Goal: Check status: Check status

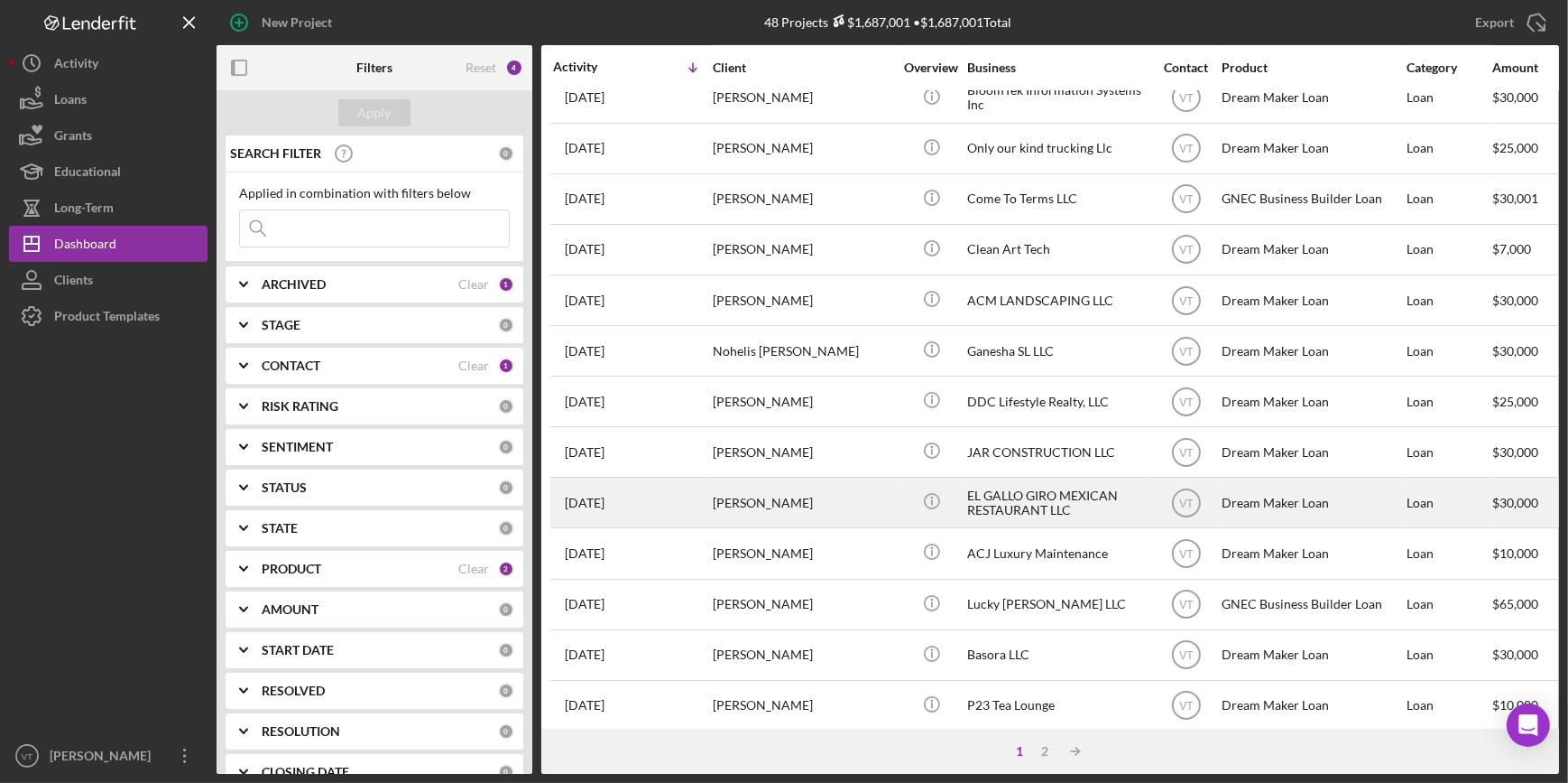
scroll to position [653, 0]
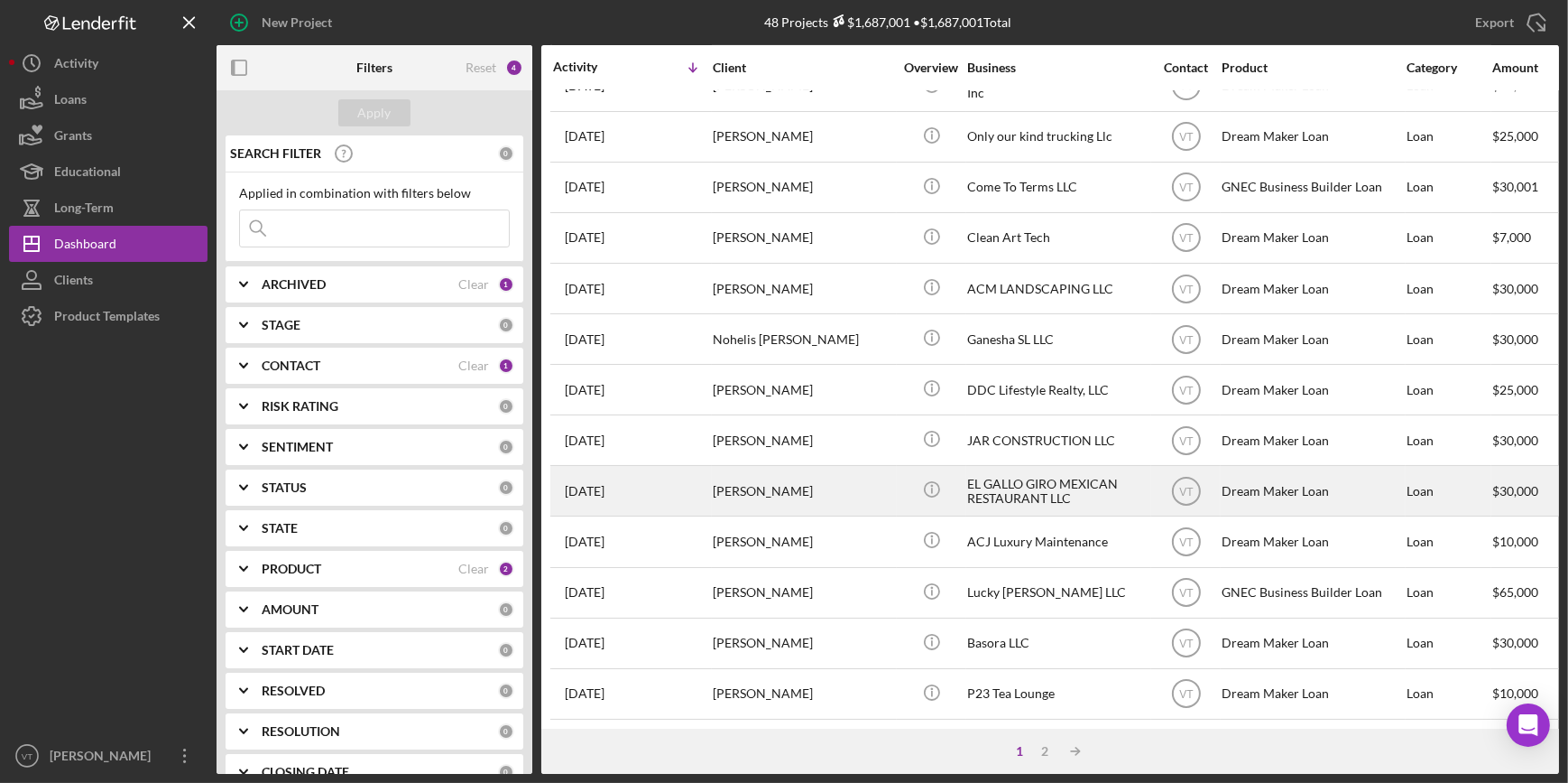
click at [836, 477] on div "[PERSON_NAME]" at bounding box center [803, 490] width 181 height 48
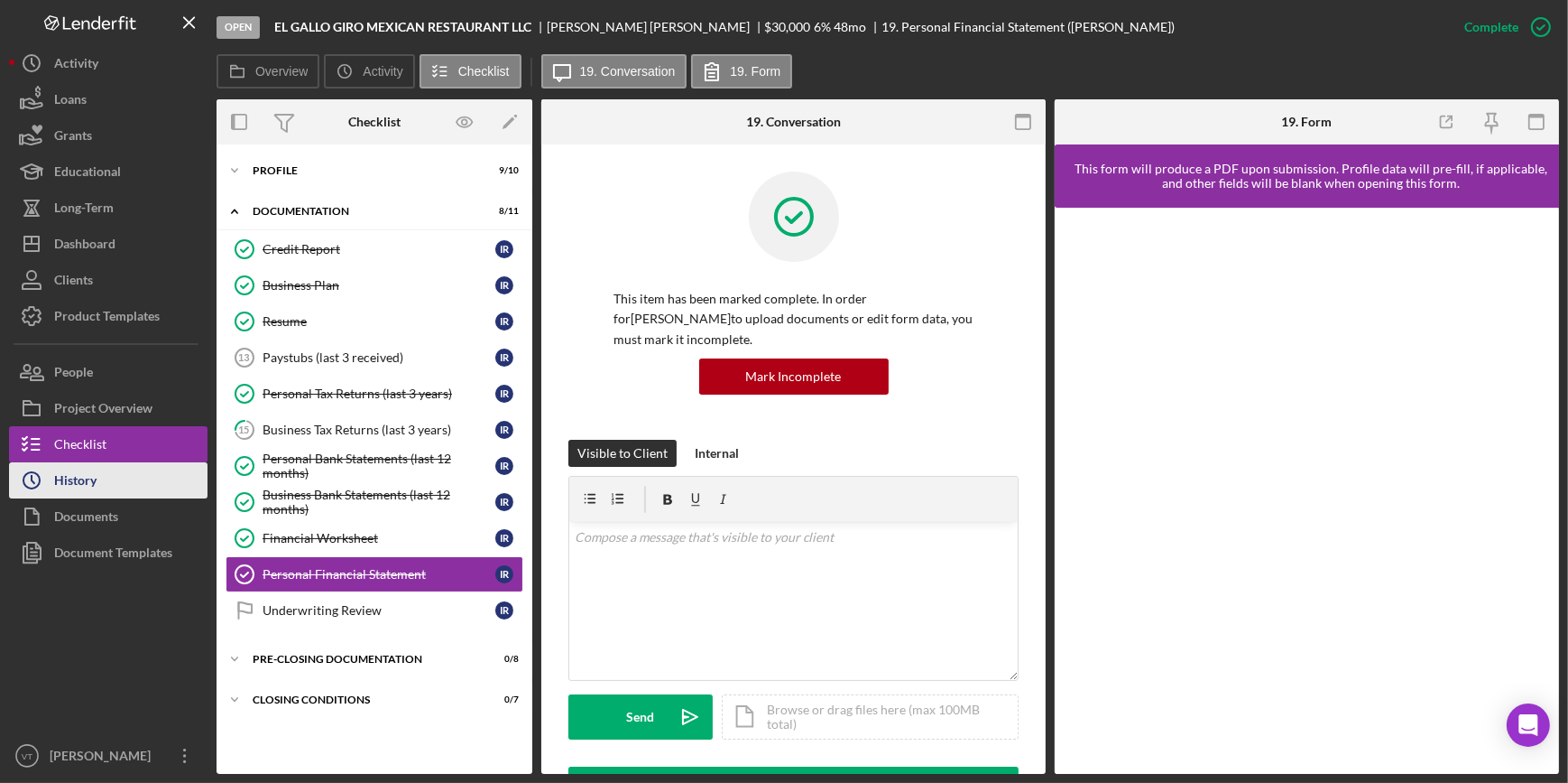
click at [152, 489] on button "Icon/History History" at bounding box center [108, 480] width 198 height 36
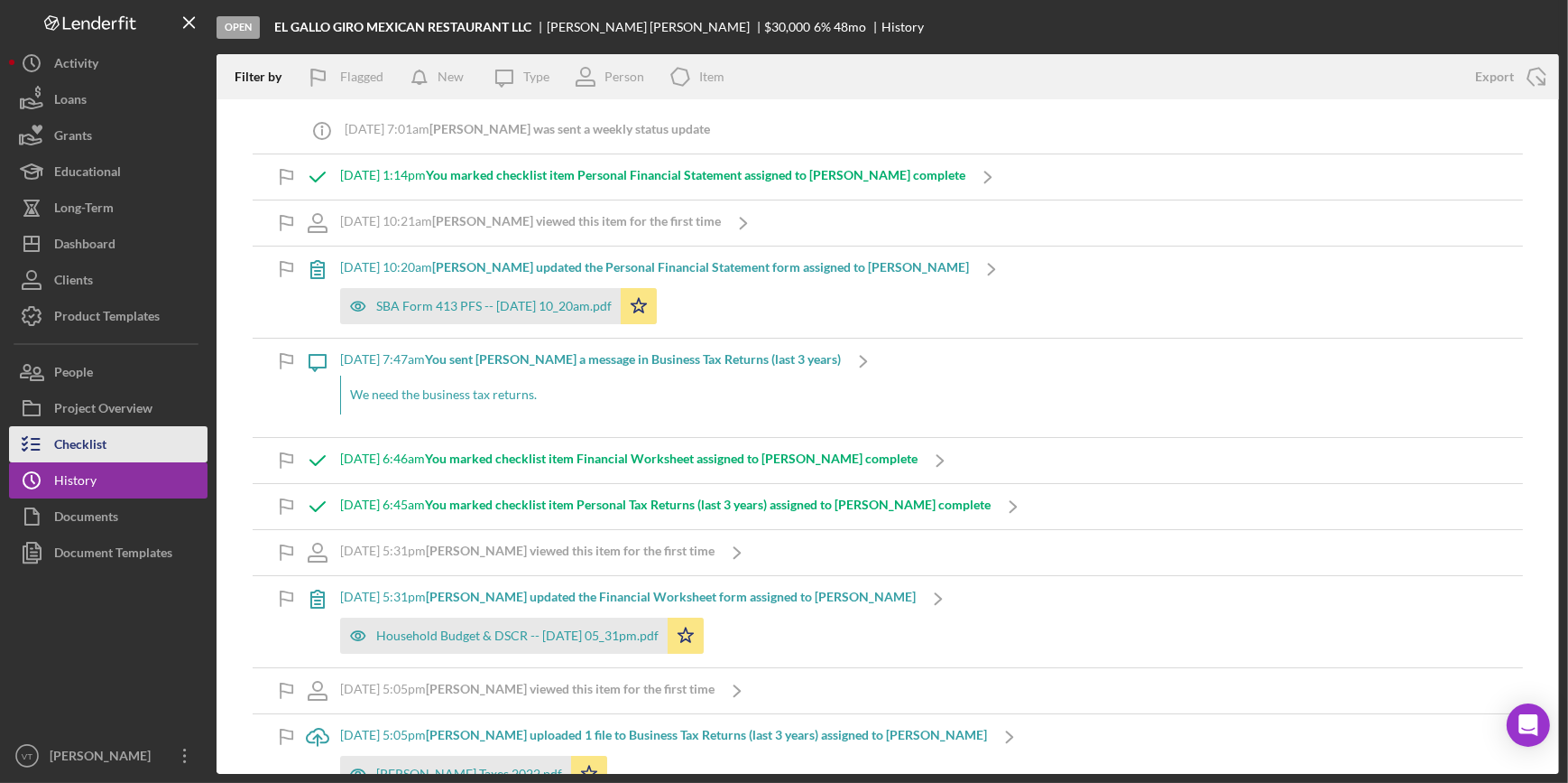
click at [165, 450] on button "Checklist" at bounding box center [108, 444] width 198 height 36
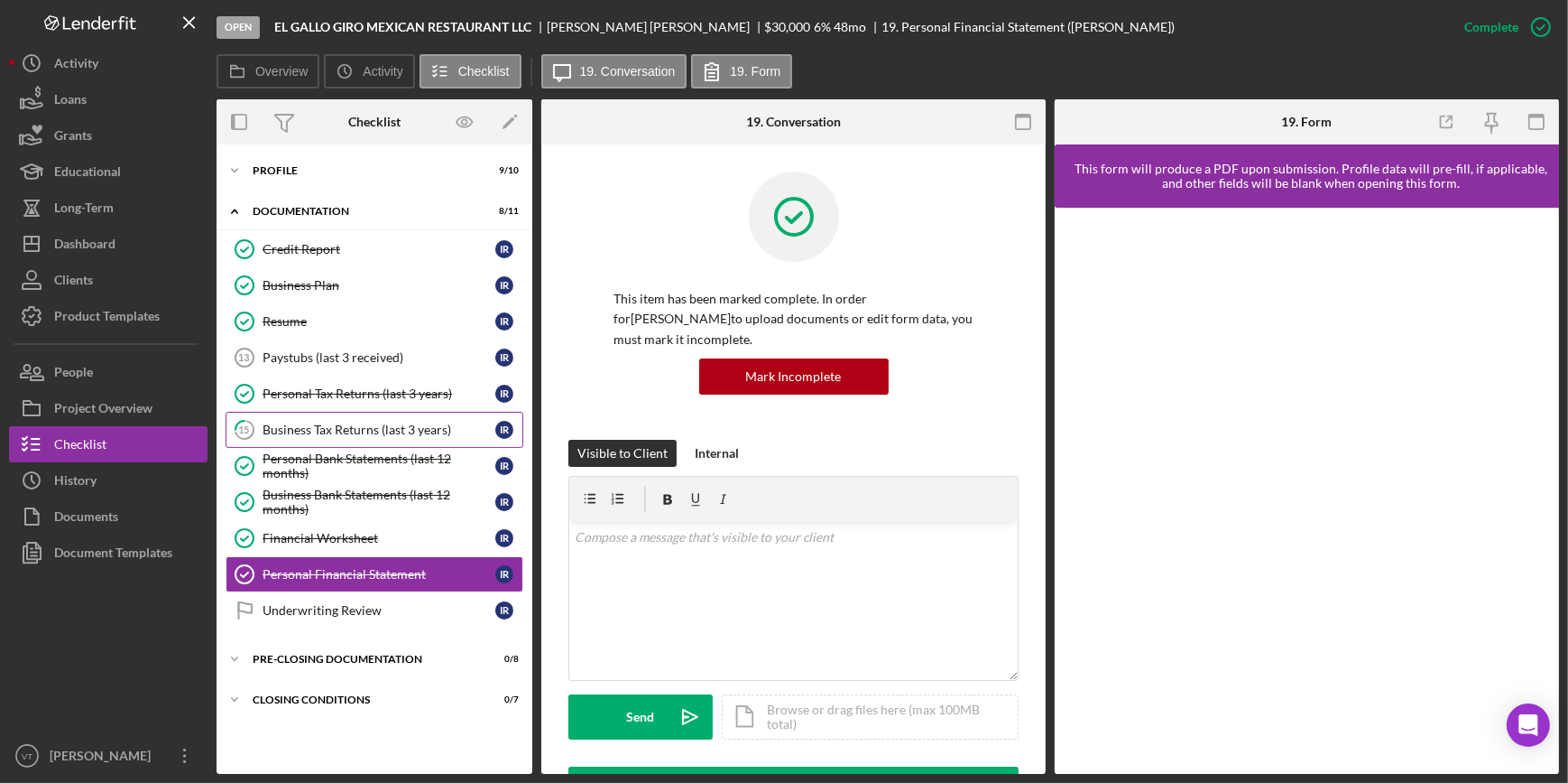
click at [356, 433] on div "Business Tax Returns (last 3 years)" at bounding box center [379, 430] width 233 height 15
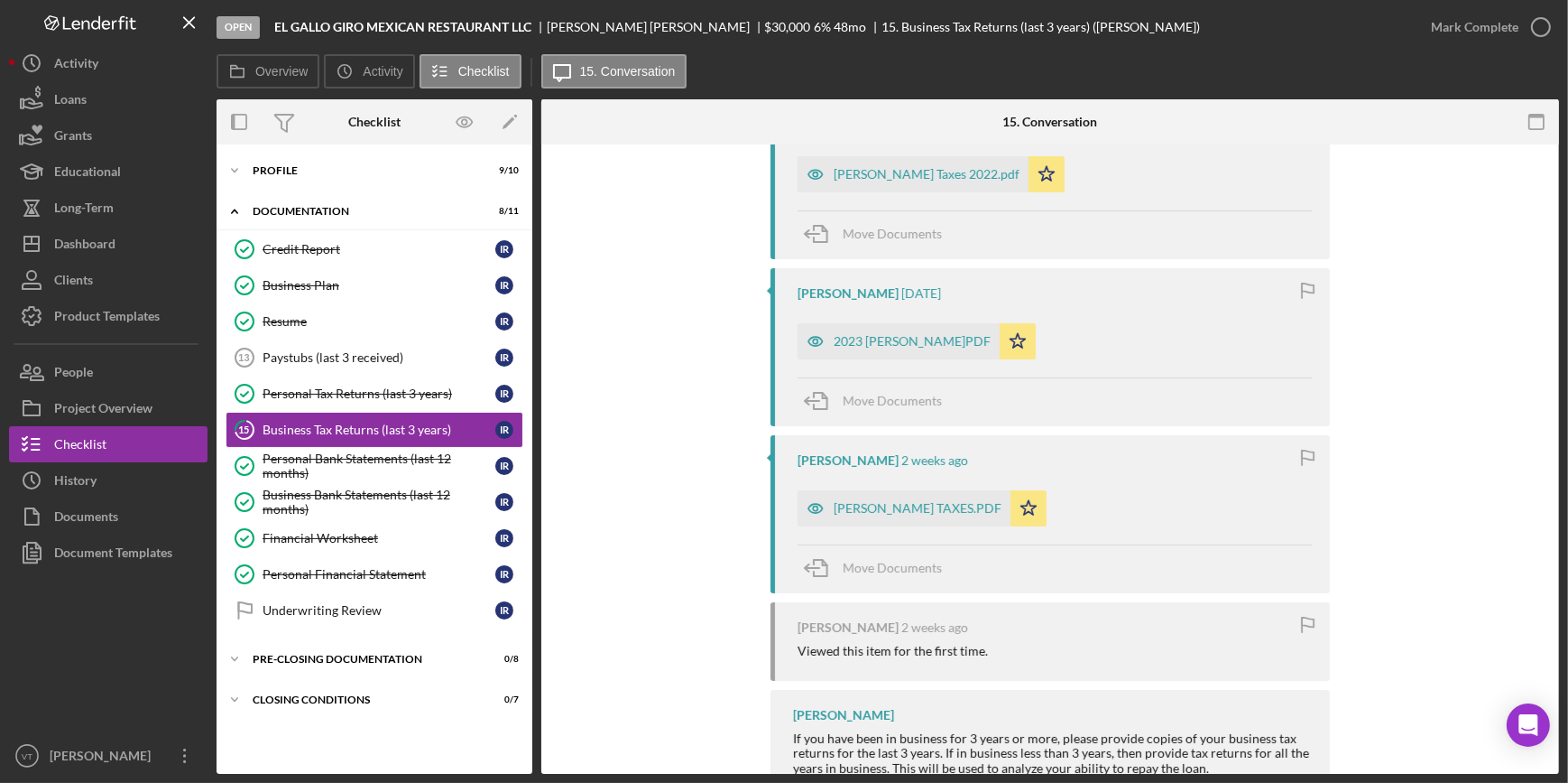
scroll to position [492, 0]
click at [869, 498] on div "[PERSON_NAME] TAXES.PDF" at bounding box center [904, 507] width 213 height 36
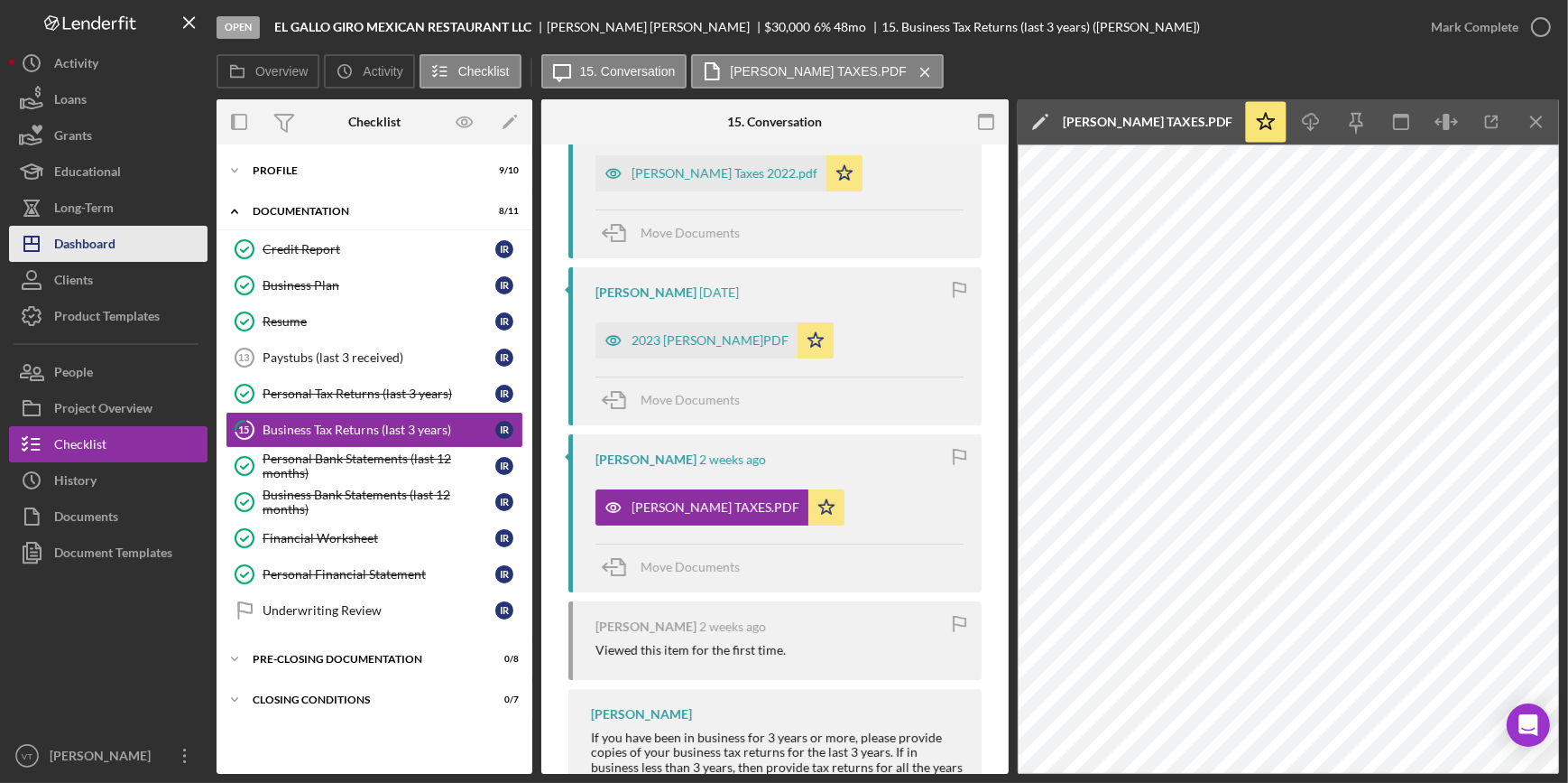
click at [125, 245] on button "Icon/Dashboard Dashboard" at bounding box center [108, 243] width 198 height 36
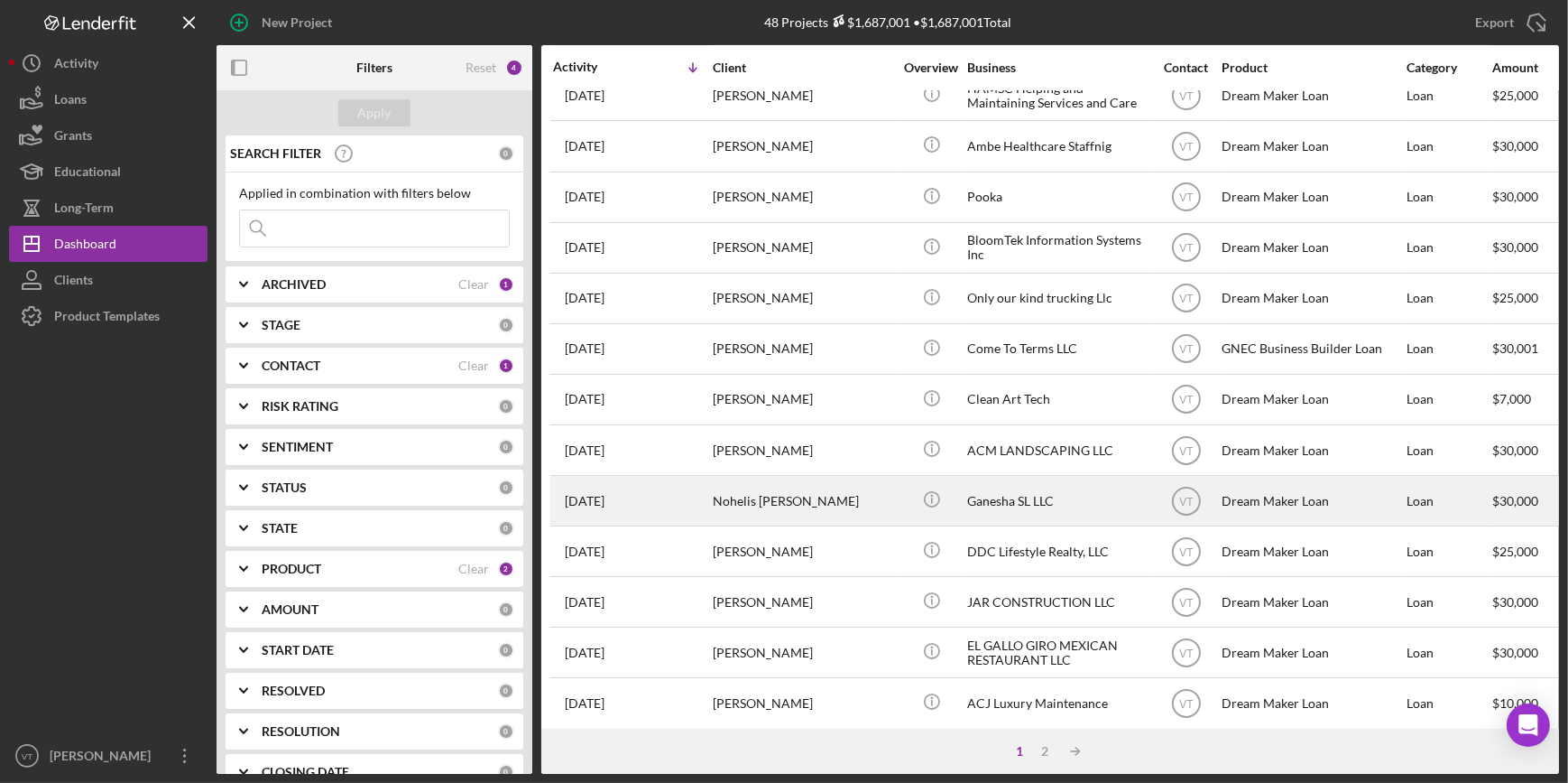
scroll to position [653, 0]
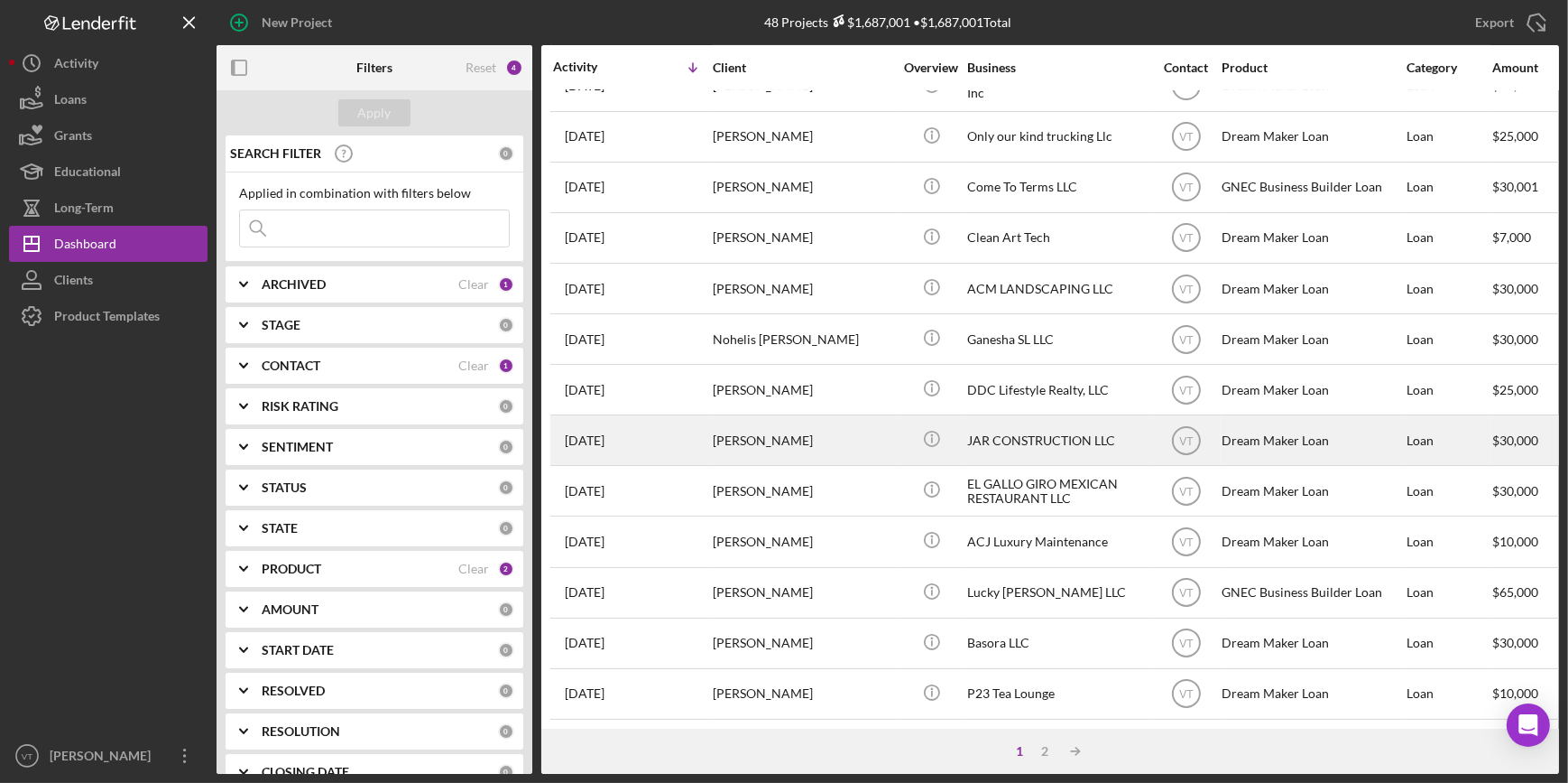
click at [893, 422] on div "[PERSON_NAME]" at bounding box center [803, 440] width 181 height 48
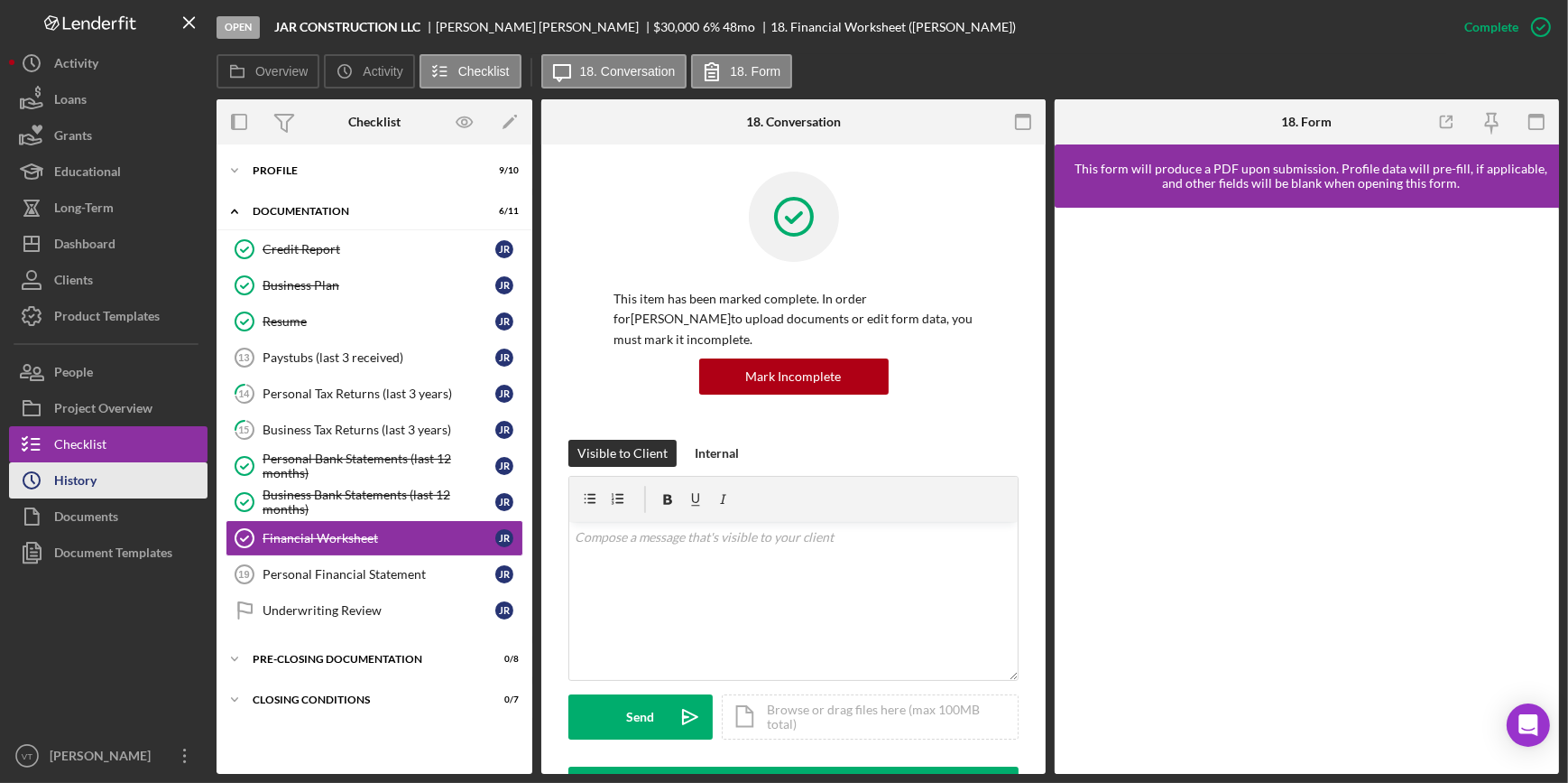
click at [130, 483] on button "Icon/History History" at bounding box center [108, 480] width 198 height 36
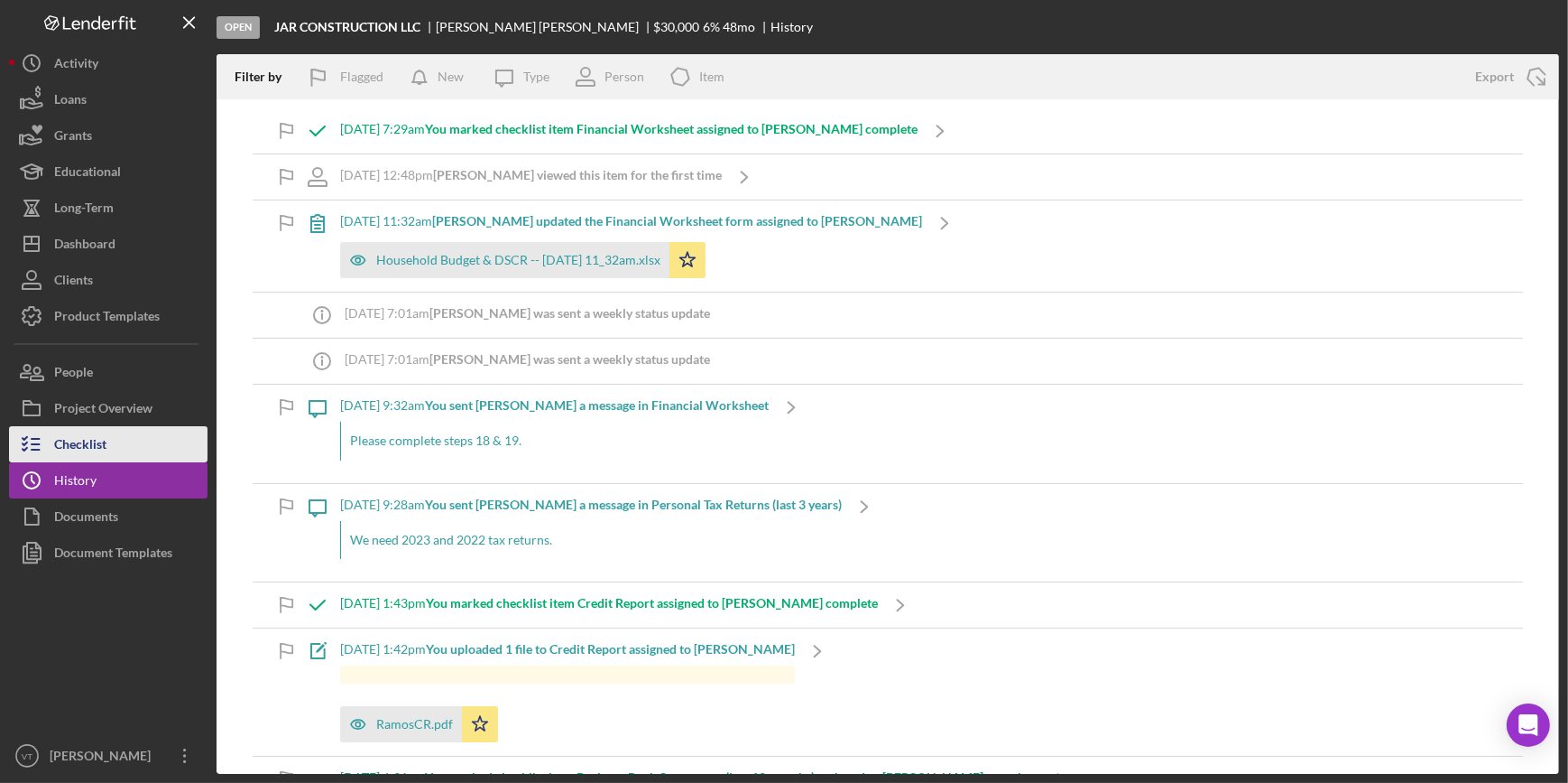
click at [126, 455] on button "Checklist" at bounding box center [108, 444] width 198 height 36
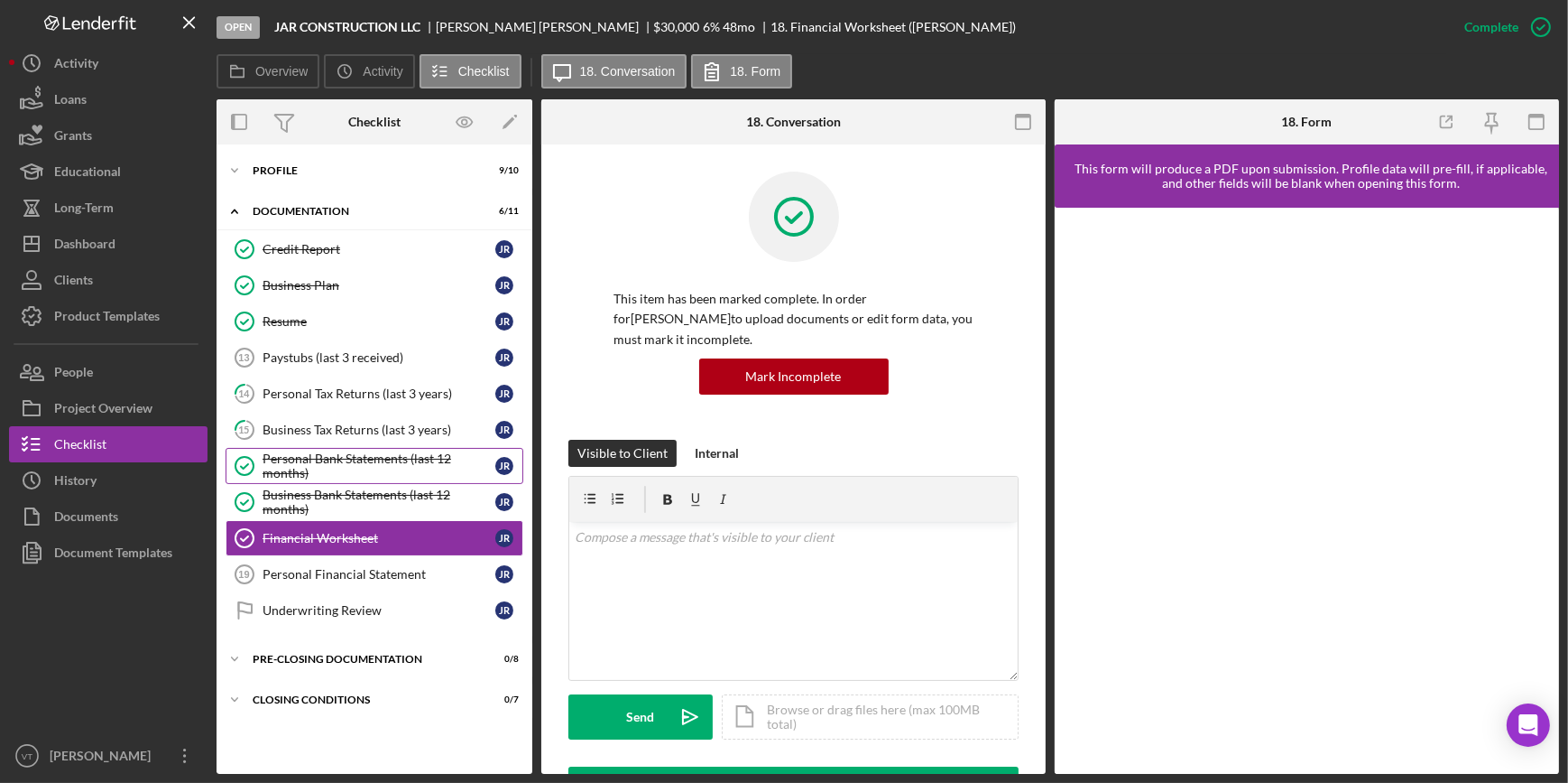
click at [377, 460] on div "Personal Bank Statements (last 12 months)" at bounding box center [379, 465] width 233 height 29
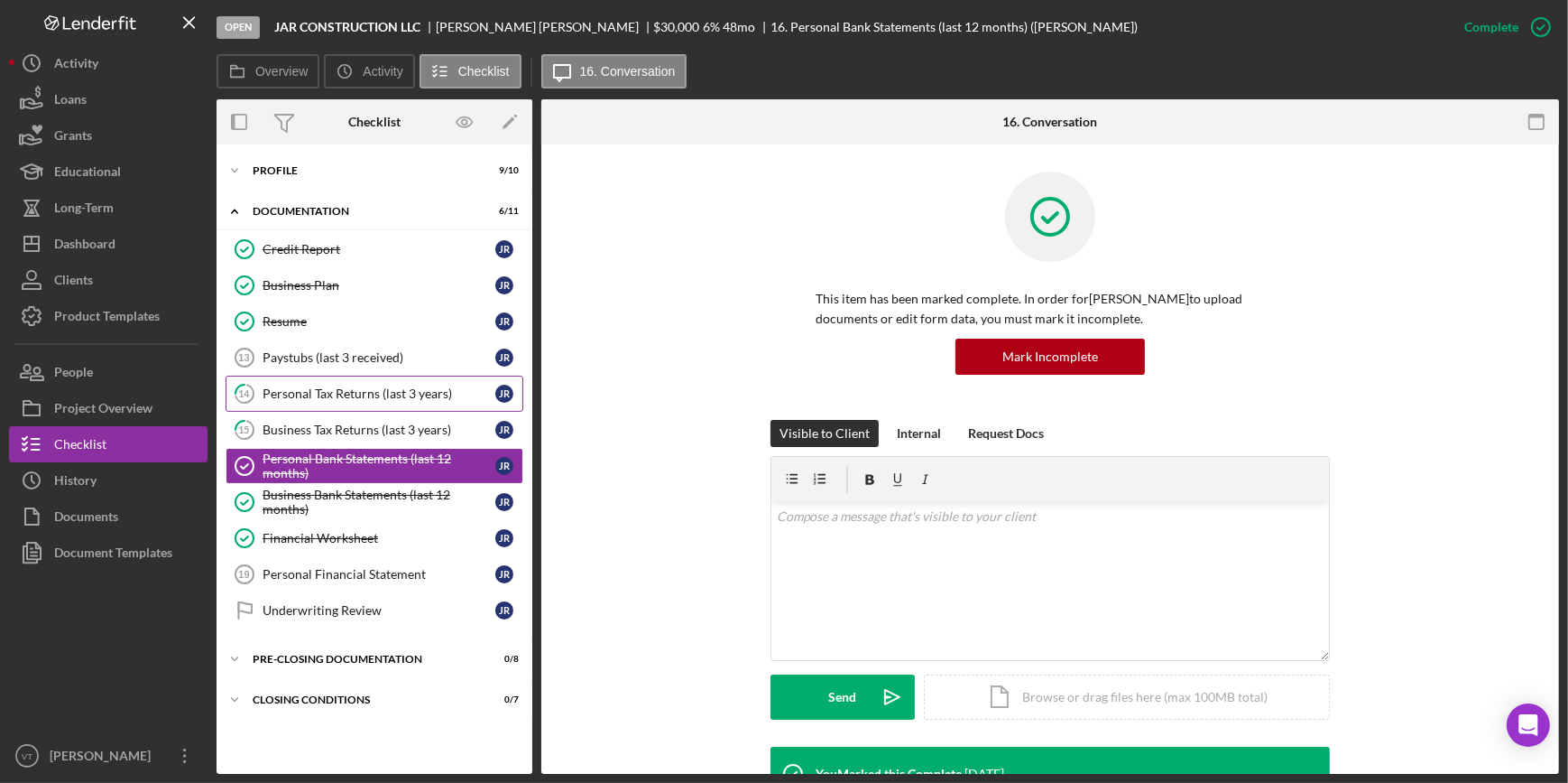
click at [370, 396] on div "Personal Tax Returns (last 3 years)" at bounding box center [379, 393] width 233 height 15
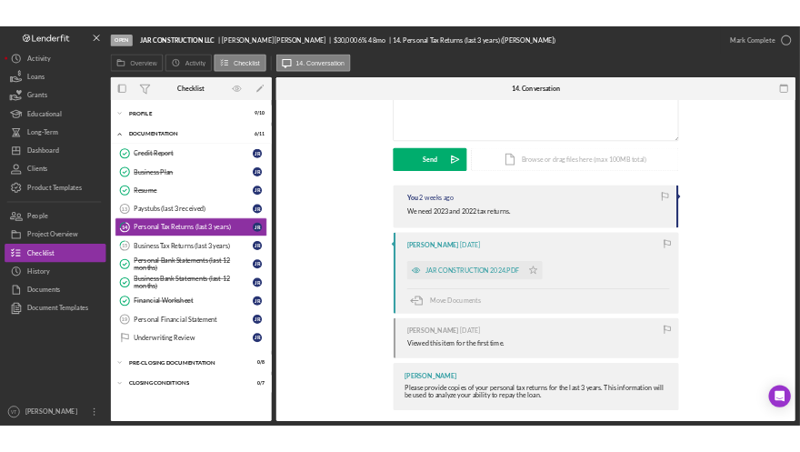
scroll to position [203, 0]
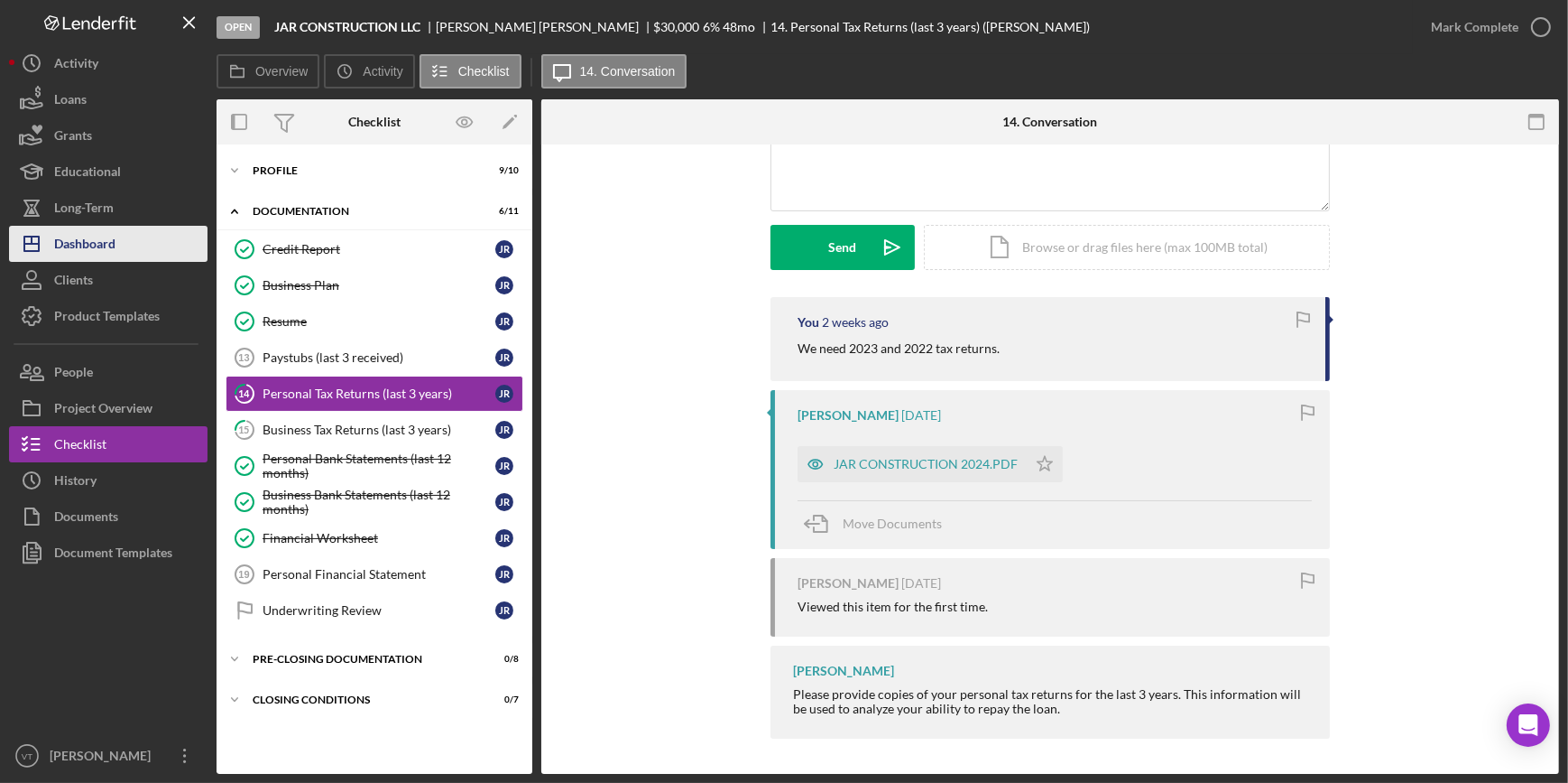
click at [139, 248] on button "Icon/Dashboard Dashboard" at bounding box center [108, 243] width 198 height 36
